Goal: Task Accomplishment & Management: Manage account settings

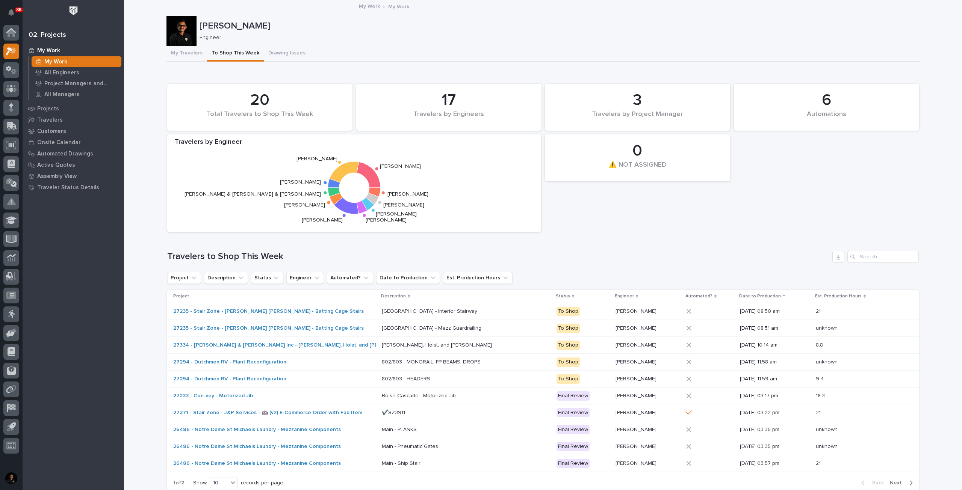
click at [52, 61] on p "My Work" at bounding box center [55, 62] width 23 height 7
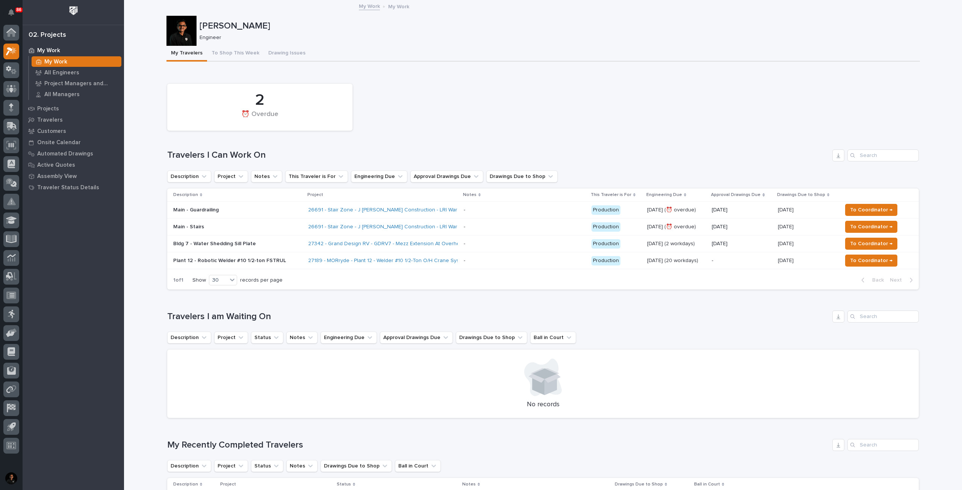
click at [253, 229] on p "Plant 12 - Robotic Welder #10 1/2-ton FSTRUL" at bounding box center [237, 261] width 129 height 6
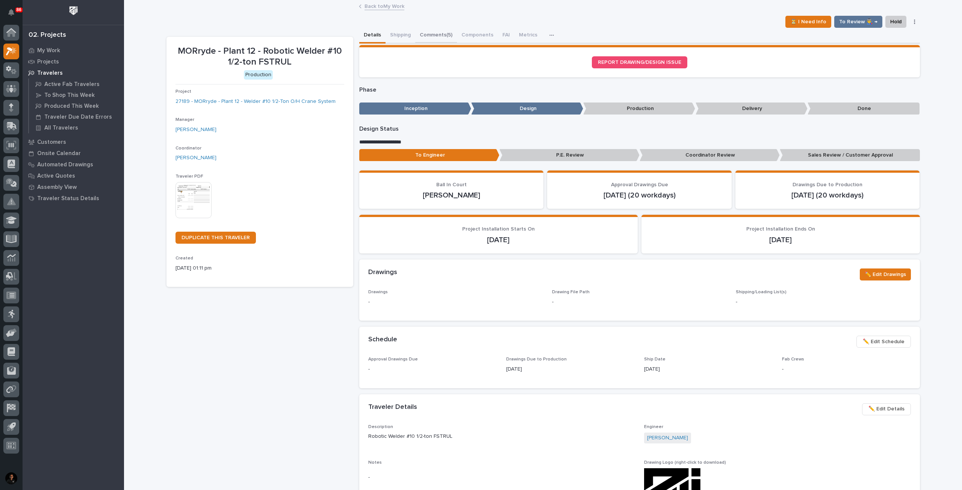
click at [424, 36] on button "Comments (5)" at bounding box center [436, 36] width 42 height 16
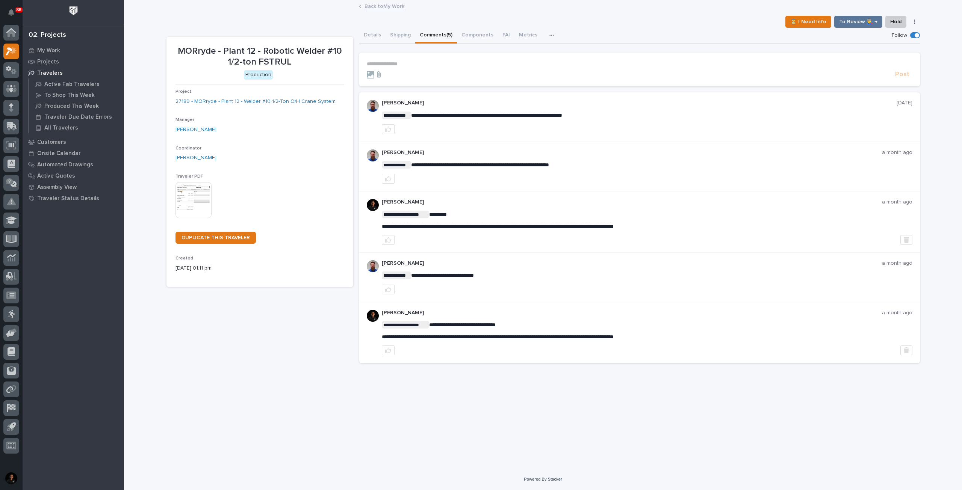
click at [396, 67] on p "**********" at bounding box center [640, 64] width 546 height 6
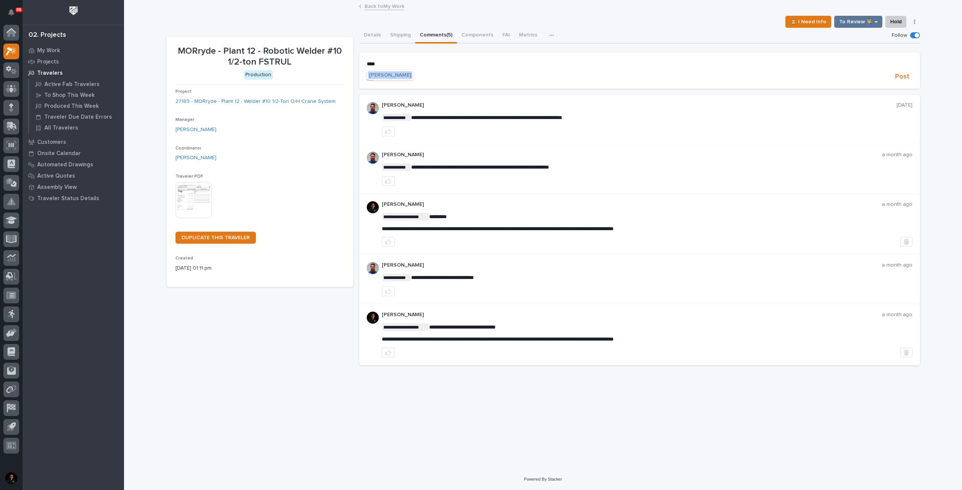
click at [404, 77] on span "[PERSON_NAME]" at bounding box center [390, 75] width 42 height 5
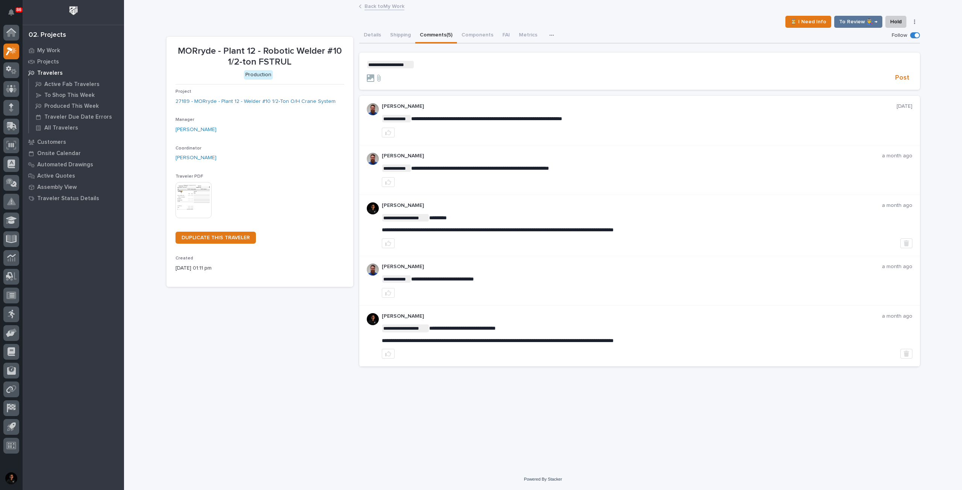
click at [442, 64] on p "**********" at bounding box center [640, 65] width 546 height 8
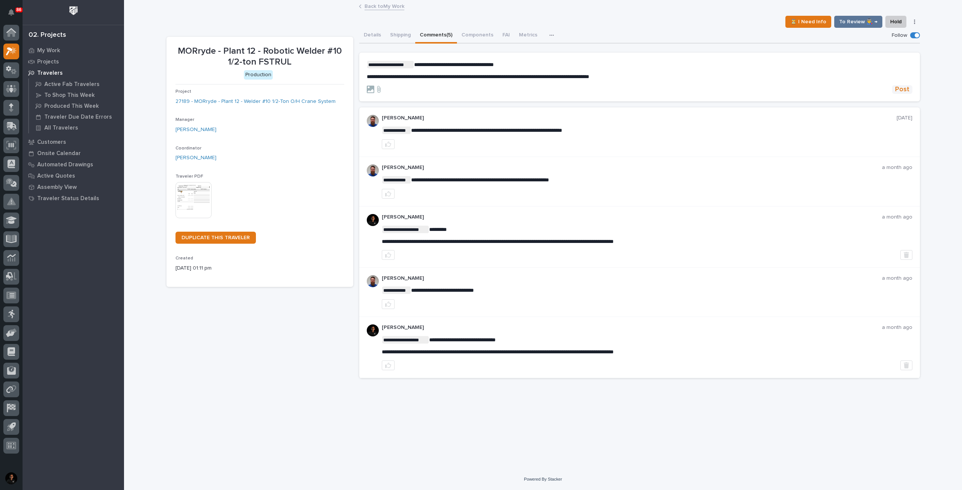
click at [478, 89] on span "Post" at bounding box center [902, 89] width 14 height 9
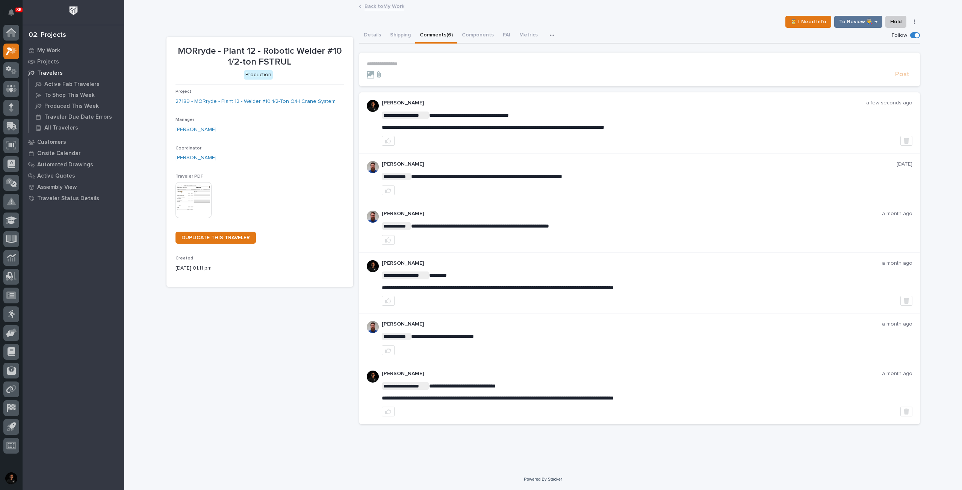
click at [381, 6] on link "Back to My Work" at bounding box center [385, 6] width 40 height 9
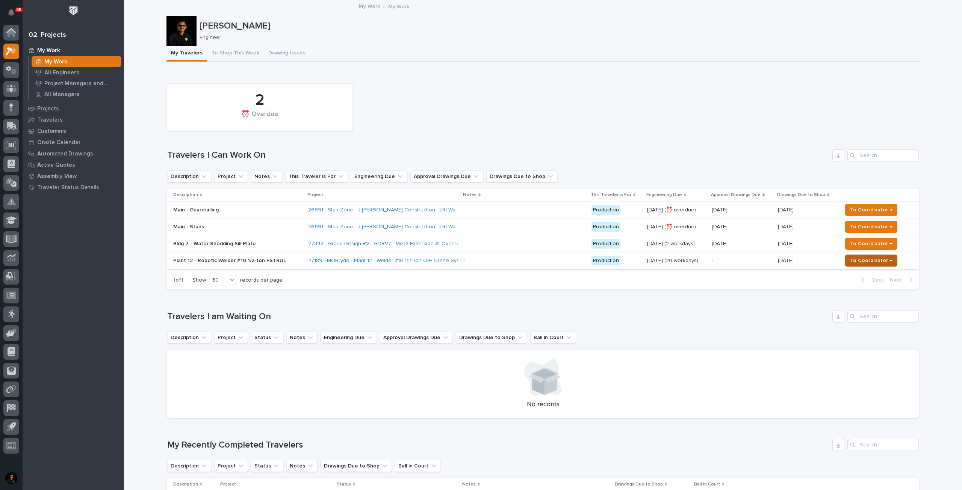
click at [478, 229] on span "To Coordinator →" at bounding box center [871, 260] width 42 height 9
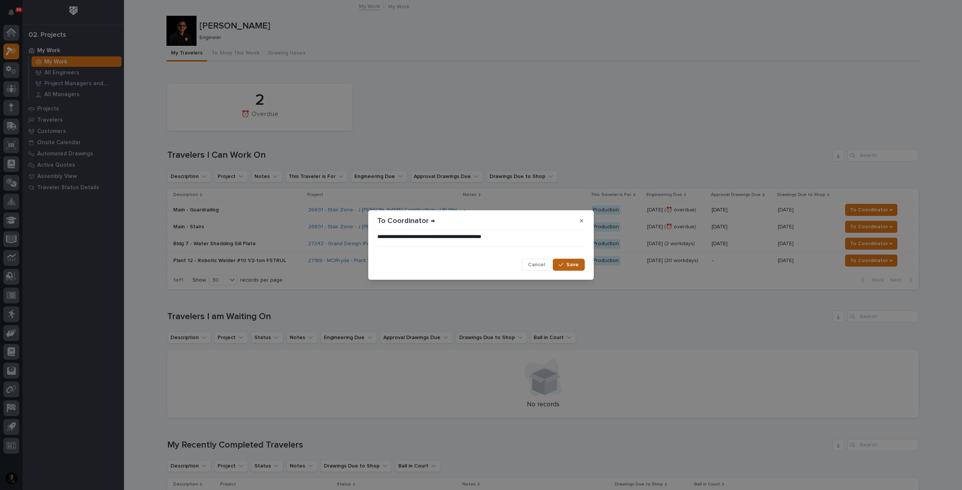
click at [478, 229] on span "Save" at bounding box center [572, 265] width 12 height 7
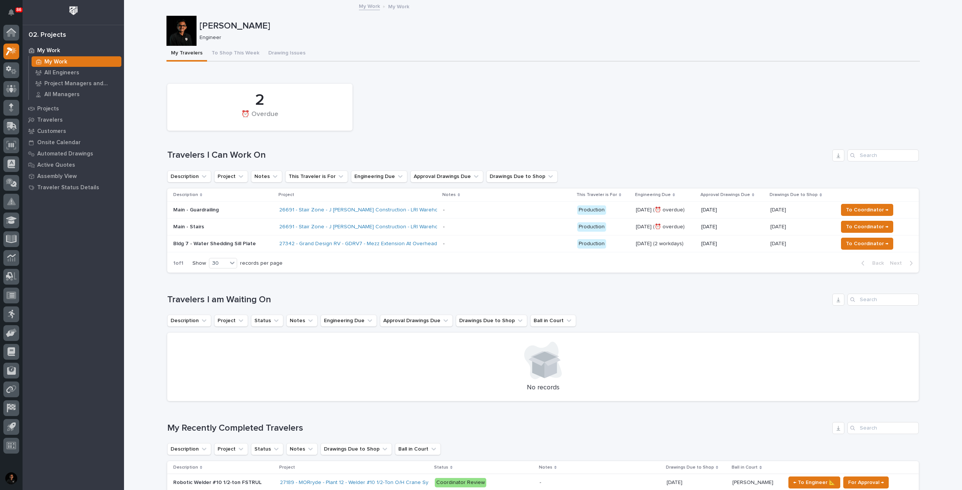
scroll to position [113, 0]
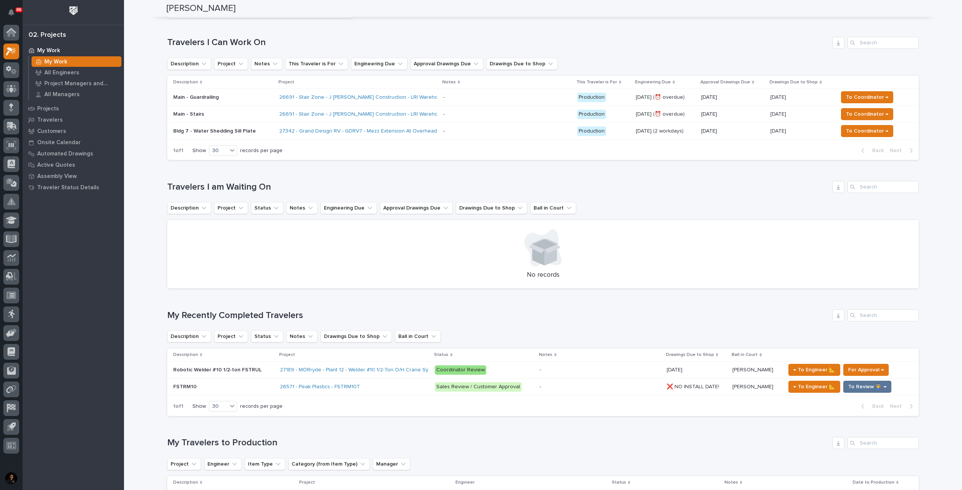
click at [256, 229] on p at bounding box center [223, 370] width 101 height 6
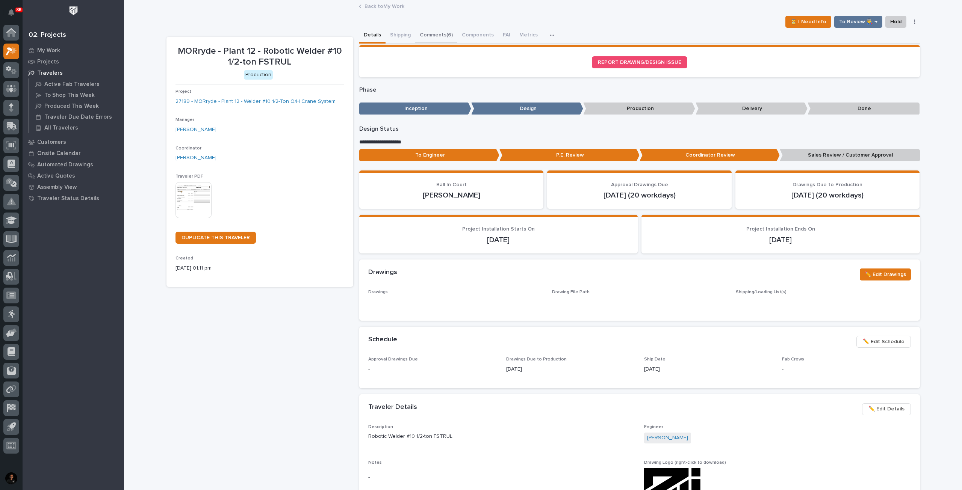
click at [434, 39] on button "Comments (6)" at bounding box center [436, 36] width 42 height 16
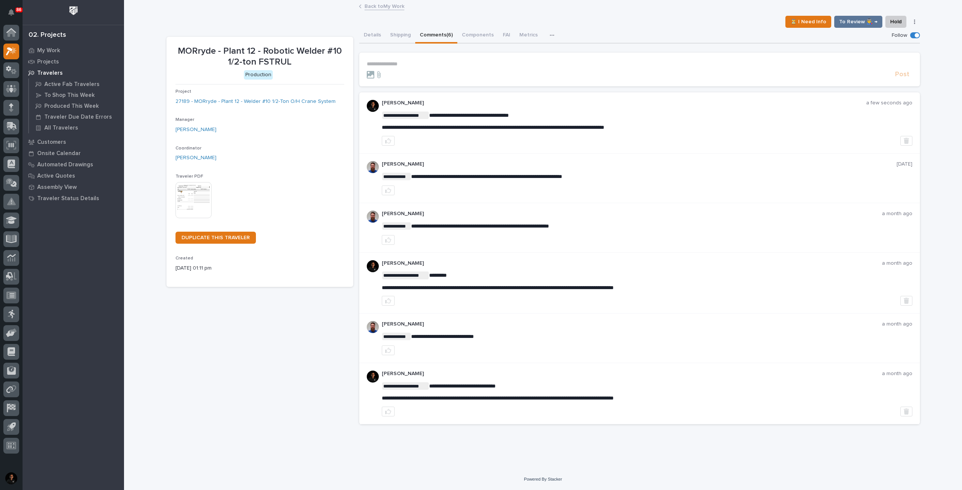
click at [390, 8] on link "Back to My Work" at bounding box center [385, 6] width 40 height 9
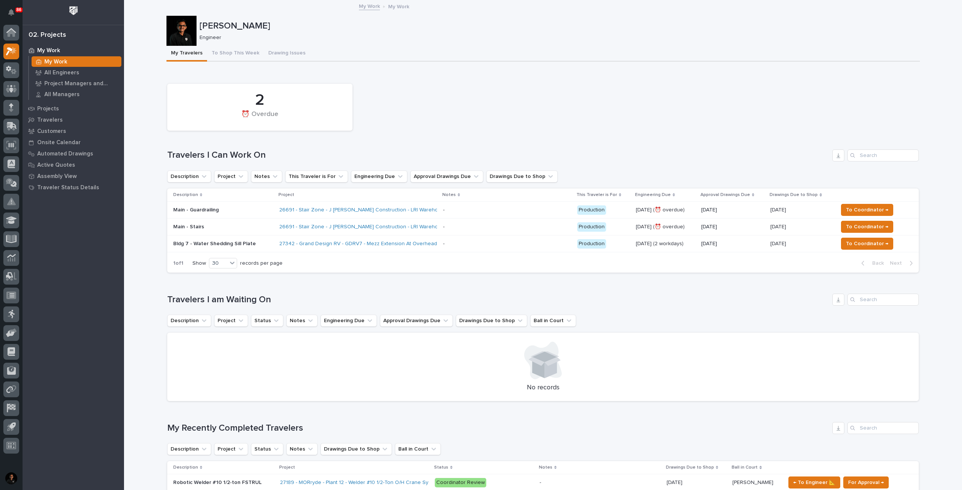
click at [478, 171] on div "Description Project Notes This Traveler is For Engineering Due Approval Drawing…" at bounding box center [543, 177] width 752 height 12
